Goal: Task Accomplishment & Management: Manage account settings

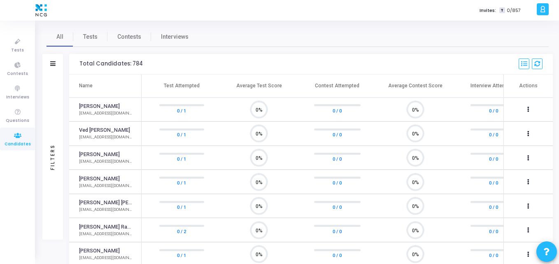
click at [17, 144] on span "Candidates" at bounding box center [18, 144] width 26 height 7
click at [91, 37] on span "Tests" at bounding box center [90, 36] width 14 height 9
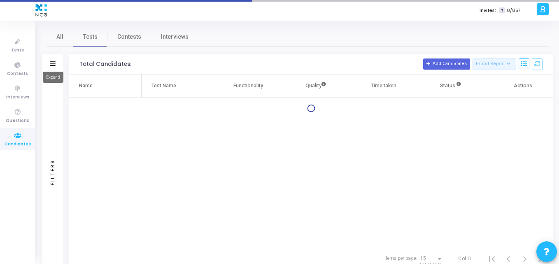
click at [55, 65] on icon at bounding box center [52, 63] width 5 height 5
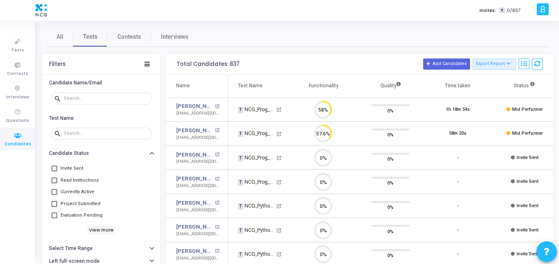
scroll to position [17, 21]
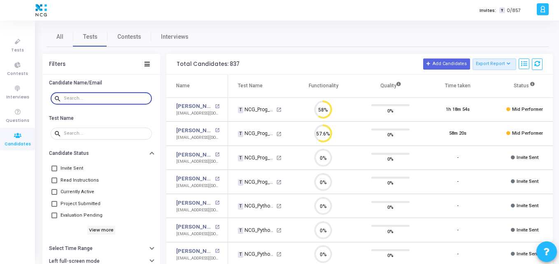
click at [102, 96] on input "text" at bounding box center [106, 98] width 85 height 5
paste input "[EMAIL_ADDRESS][DOMAIN_NAME]"
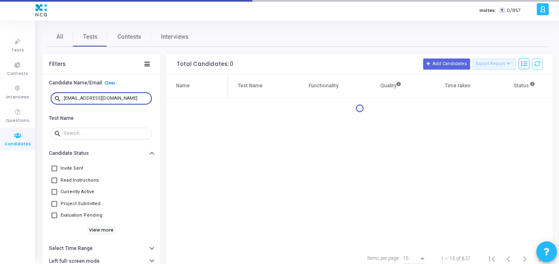
type input "[EMAIL_ADDRESS][DOMAIN_NAME]"
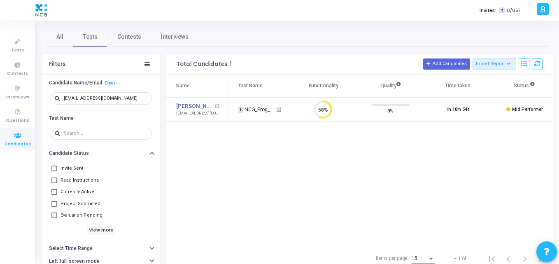
click at [193, 102] on td "Raghava Reddy M open_in_new raghava555.m@gmail.com" at bounding box center [197, 109] width 62 height 24
click at [313, 122] on div "Name Test Name Functionality Quality Time taken Status Actions Raghava Reddy M …" at bounding box center [359, 160] width 386 height 172
click at [219, 165] on div "Name Test Name Functionality Quality Time taken Status Actions Raghava Reddy M …" at bounding box center [359, 160] width 386 height 172
click at [194, 103] on link "[PERSON_NAME] M" at bounding box center [194, 106] width 37 height 8
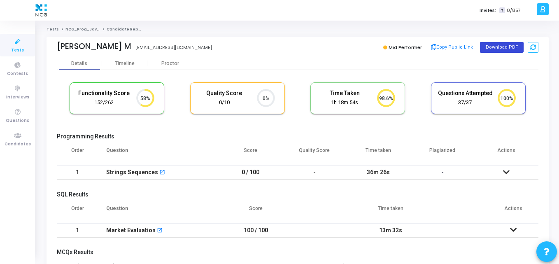
click at [493, 44] on button "Download PDF" at bounding box center [502, 47] width 44 height 11
click at [498, 47] on button "Download PDF" at bounding box center [502, 47] width 44 height 11
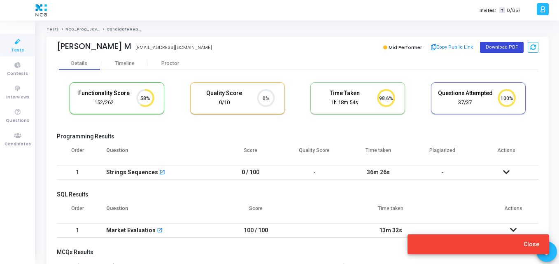
click at [498, 47] on button "Download PDF" at bounding box center [502, 47] width 44 height 11
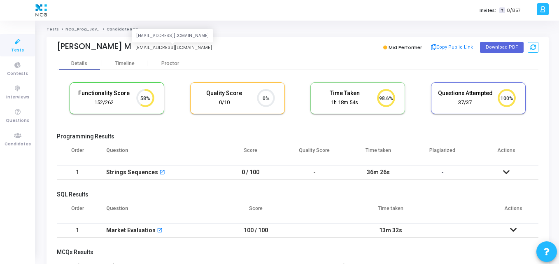
drag, startPoint x: 130, startPoint y: 46, endPoint x: 195, endPoint y: 48, distance: 65.4
click at [195, 48] on div "[PERSON_NAME] M [EMAIL_ADDRESS][DOMAIN_NAME] [EMAIL_ADDRESS][DOMAIN_NAME]" at bounding box center [175, 48] width 236 height 12
copy div "[EMAIL_ADDRESS][DOMAIN_NAME]"
click at [195, 48] on div "[PERSON_NAME] M [EMAIL_ADDRESS][DOMAIN_NAME]" at bounding box center [175, 48] width 236 height 12
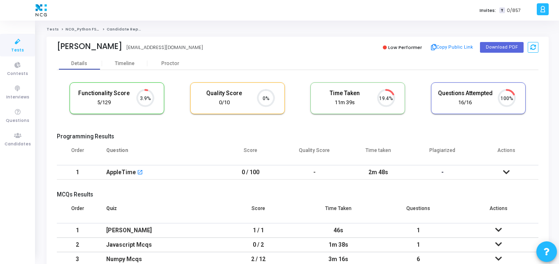
scroll to position [17, 21]
drag, startPoint x: 99, startPoint y: 46, endPoint x: 54, endPoint y: 44, distance: 44.9
click at [54, 44] on div "Athul Raj K athulrajk20@gmail.com Low Performer Copy Public Link Download PDF" at bounding box center [297, 47] width 502 height 21
copy div "Athul Raj K"
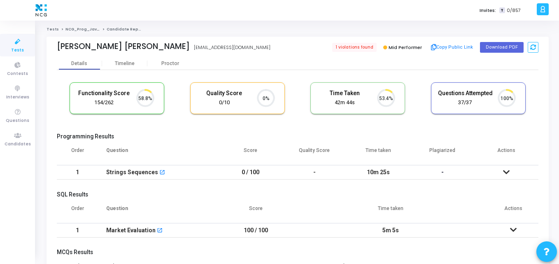
scroll to position [17, 21]
click at [498, 48] on button "Download PDF" at bounding box center [502, 47] width 44 height 11
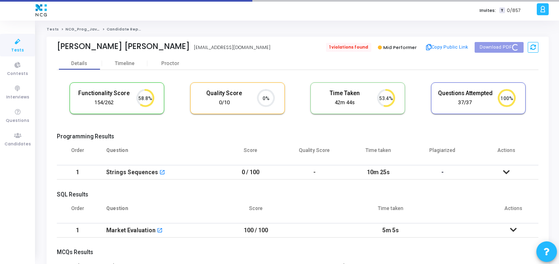
click at [360, 44] on span "1 violations found" at bounding box center [348, 47] width 45 height 9
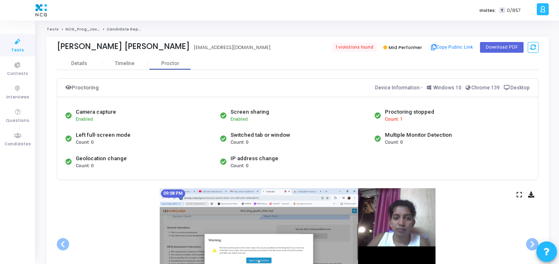
click at [279, 94] on div "Proctoring Device Information:- Windows 10 Chrome 139 Desktop" at bounding box center [297, 88] width 480 height 18
drag, startPoint x: 52, startPoint y: 47, endPoint x: 145, endPoint y: 43, distance: 93.0
click at [145, 43] on div "Saily Sanjay Nagarkar SAILY SANJAY NAGARKAR sailynagarkar9794@gmail.com 1 viola…" at bounding box center [297, 47] width 502 height 21
copy div "[PERSON_NAME] [PERSON_NAME]"
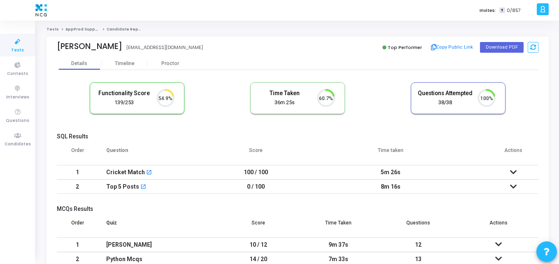
scroll to position [17, 21]
drag, startPoint x: 139, startPoint y: 46, endPoint x: 55, endPoint y: 49, distance: 83.9
click at [55, 49] on div "Hrishikesh Burungale Hrishikesh Burungale burungalehrishikesh@gmail.com Top Per…" at bounding box center [297, 47] width 502 height 21
copy div "Hrishikesh Burungale"
click at [500, 51] on button "Download PDF" at bounding box center [502, 47] width 44 height 11
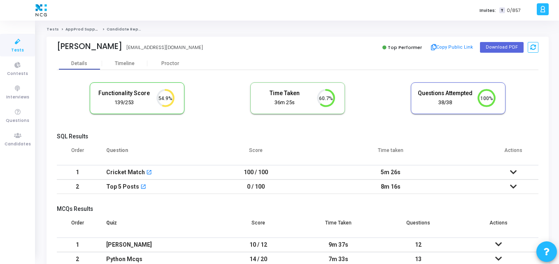
click at [186, 130] on cj-candidate-results "Functionality Score 139/253 54.9% Time Taken calculated once the test is comple…" at bounding box center [297, 181] width 481 height 207
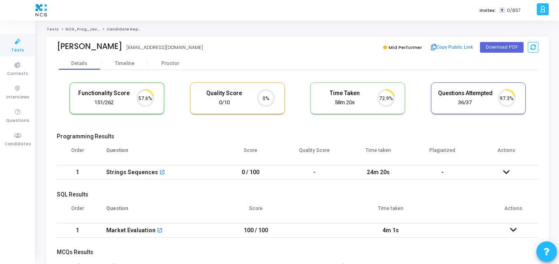
scroll to position [17, 21]
click at [489, 46] on button "Download PDF" at bounding box center [502, 47] width 44 height 11
drag, startPoint x: 142, startPoint y: 48, endPoint x: 57, endPoint y: 47, distance: 85.1
click at [57, 47] on div "Nachiket Patwardhan" at bounding box center [89, 46] width 65 height 9
copy div "Nachiket Patwardhan"
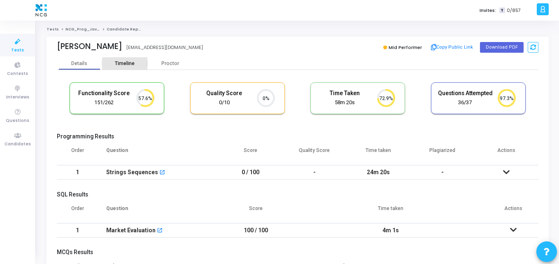
click at [137, 68] on div "Timeline" at bounding box center [124, 63] width 45 height 12
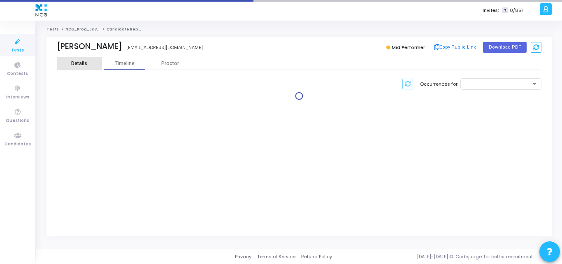
click at [72, 61] on div "Details" at bounding box center [79, 63] width 16 height 6
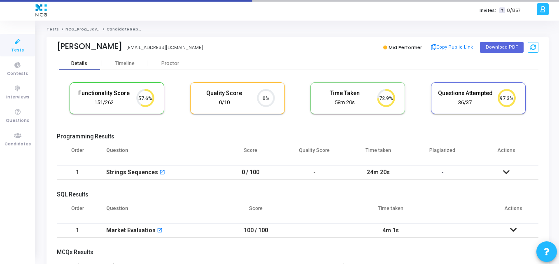
scroll to position [17, 21]
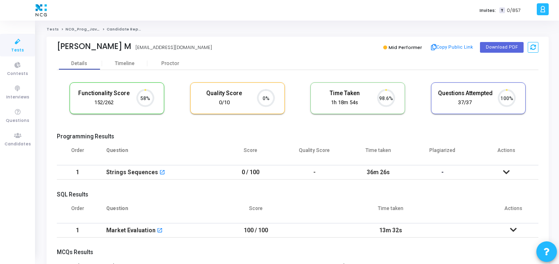
scroll to position [17, 21]
drag, startPoint x: 130, startPoint y: 43, endPoint x: 56, endPoint y: 46, distance: 73.3
click at [56, 46] on div "Raghava Reddy M Raghava Reddy M raghava555.m@gmail.com Mid Performer Copy Publi…" at bounding box center [297, 47] width 502 height 21
copy div "Raghava Reddy M"
click at [488, 44] on button "Download PDF" at bounding box center [502, 47] width 44 height 11
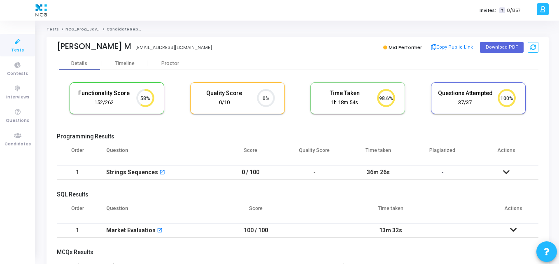
click at [376, 79] on div "Functionality Score 152/262 58% Quality Score 0/10 0% Time Taken calculated onc…" at bounding box center [297, 102] width 481 height 48
click at [502, 49] on button "Download PDF" at bounding box center [502, 47] width 44 height 11
click at [494, 48] on button "Download PDF" at bounding box center [502, 47] width 44 height 11
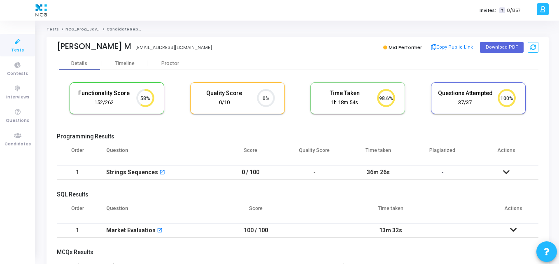
click at [335, 55] on div "[PERSON_NAME] M [EMAIL_ADDRESS][DOMAIN_NAME] Mid Performer Copy Public Link Dow…" at bounding box center [297, 47] width 481 height 21
click at [491, 48] on button "Download PDF" at bounding box center [502, 47] width 44 height 11
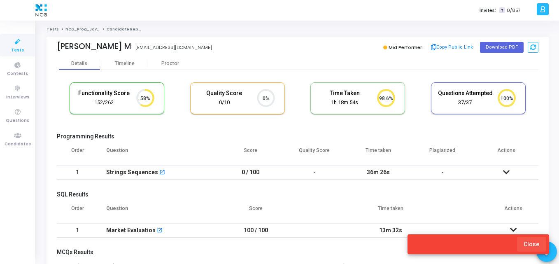
click at [535, 243] on span "Close" at bounding box center [531, 244] width 16 height 7
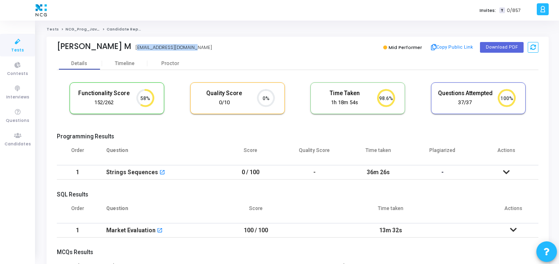
drag, startPoint x: 132, startPoint y: 48, endPoint x: 198, endPoint y: 51, distance: 65.9
click at [198, 51] on div "[PERSON_NAME] M [EMAIL_ADDRESS][DOMAIN_NAME] [EMAIL_ADDRESS][DOMAIN_NAME]" at bounding box center [175, 48] width 236 height 12
copy div "[EMAIL_ADDRESS][DOMAIN_NAME]"
click at [198, 51] on div "[PERSON_NAME] M [EMAIL_ADDRESS][DOMAIN_NAME]" at bounding box center [175, 48] width 236 height 12
click at [498, 47] on button "Download PDF" at bounding box center [502, 47] width 44 height 11
